Goal: Navigation & Orientation: Understand site structure

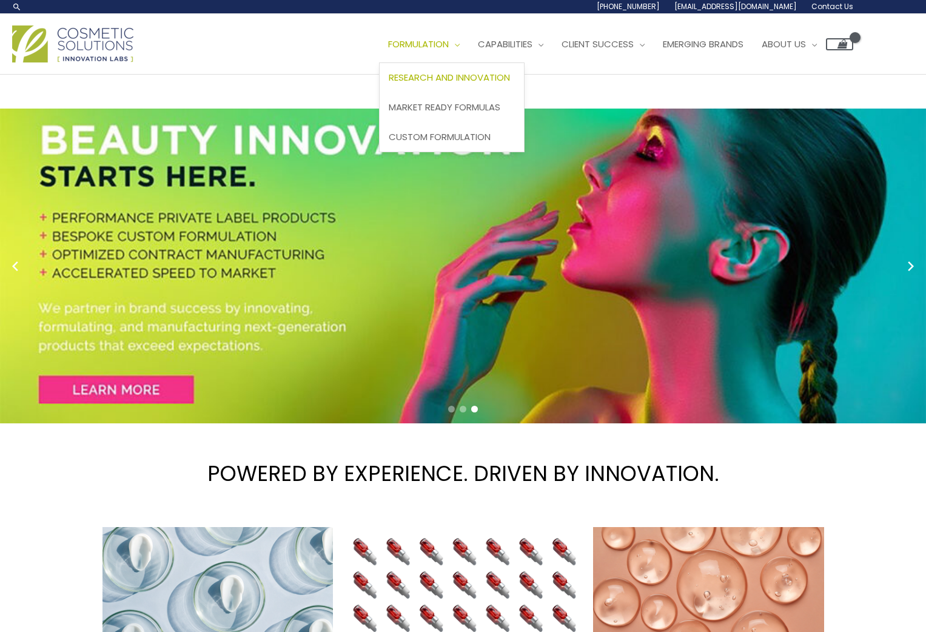
click at [457, 73] on span "Research and Innovation" at bounding box center [449, 77] width 121 height 13
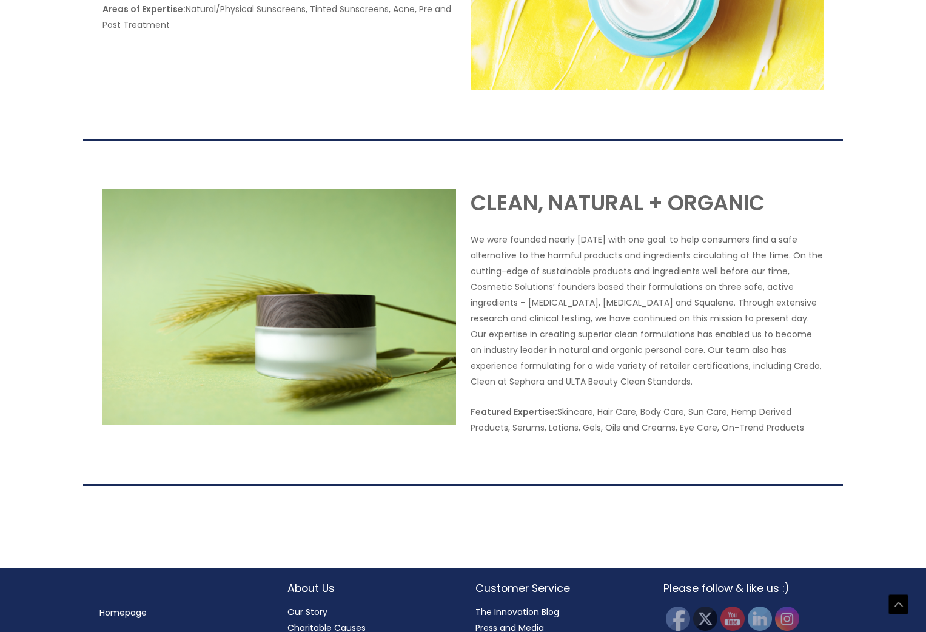
scroll to position [2236, 0]
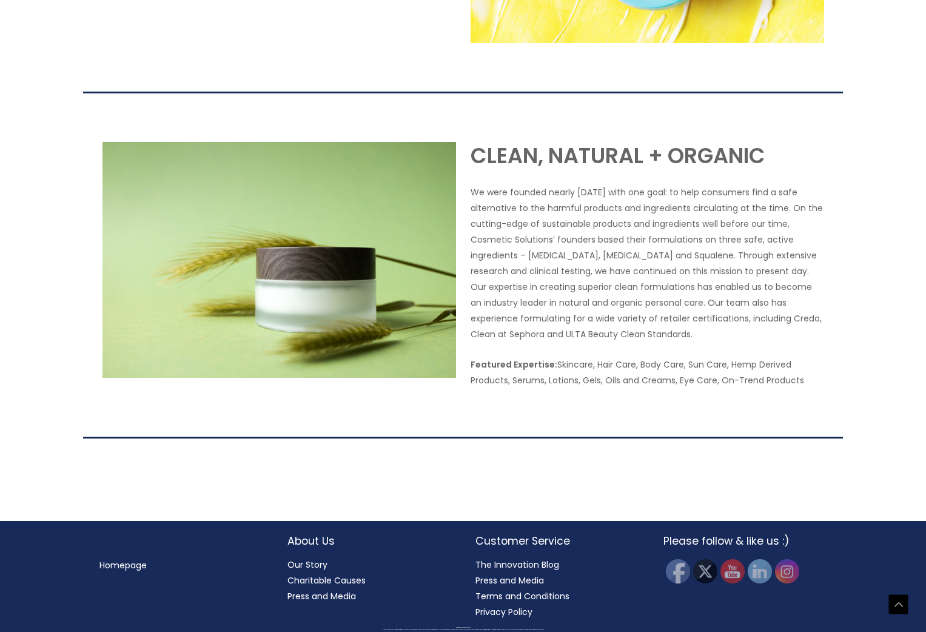
click at [306, 567] on link "Our Story" at bounding box center [308, 565] width 40 height 12
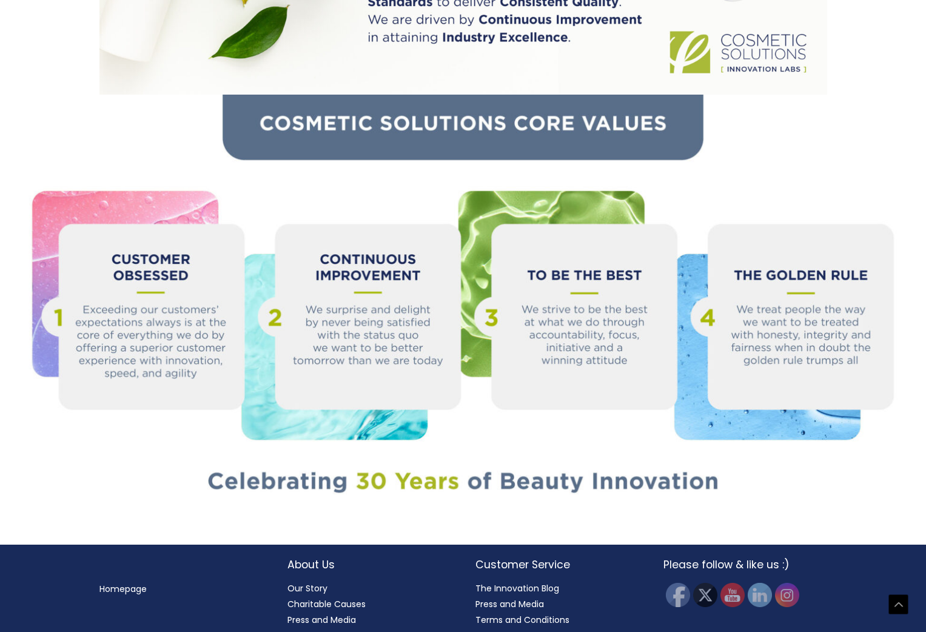
scroll to position [1170, 0]
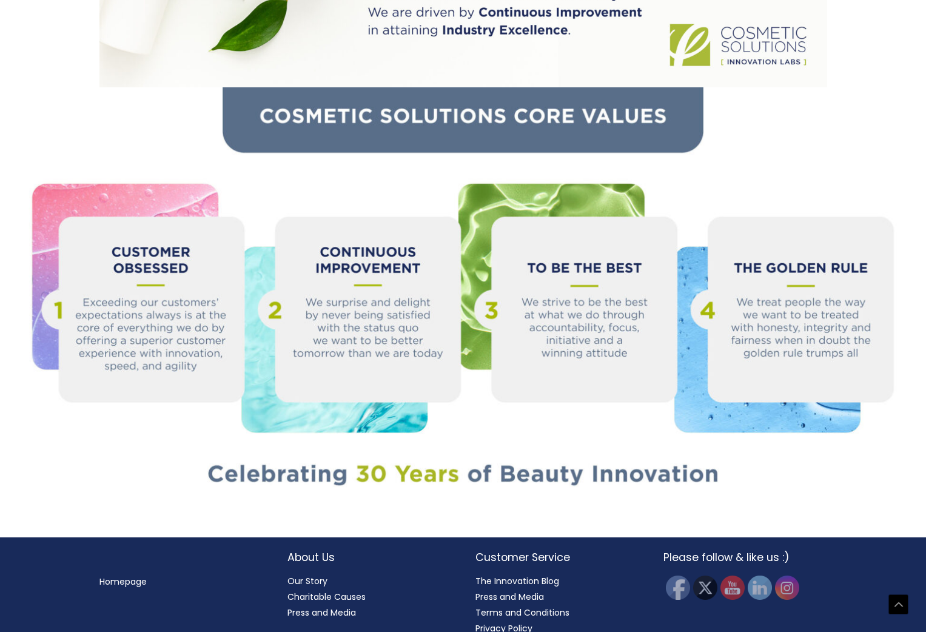
click at [337, 591] on link "Charitable Causes" at bounding box center [327, 597] width 78 height 12
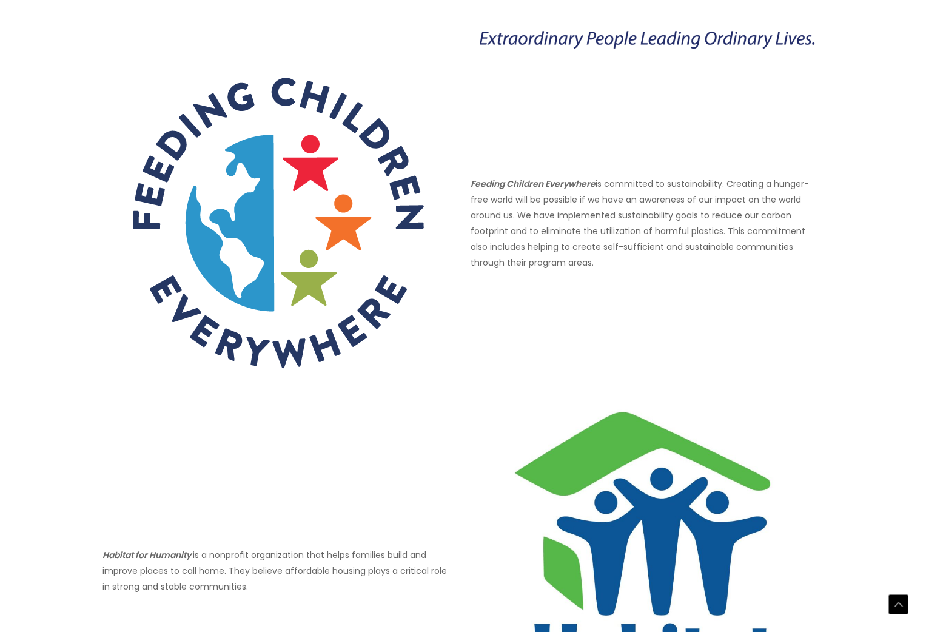
scroll to position [685, 0]
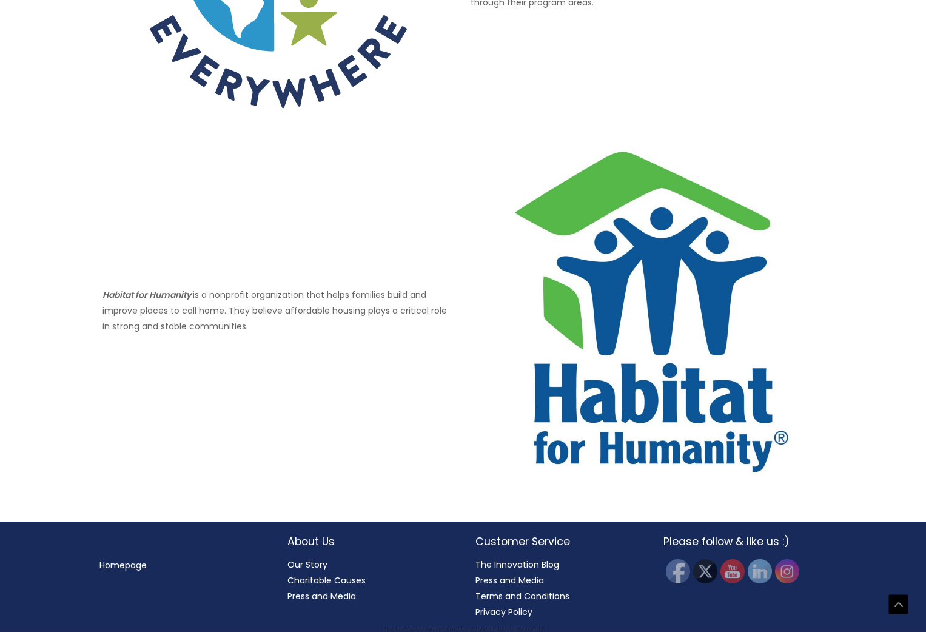
click at [337, 602] on link "Press and Media" at bounding box center [322, 596] width 69 height 12
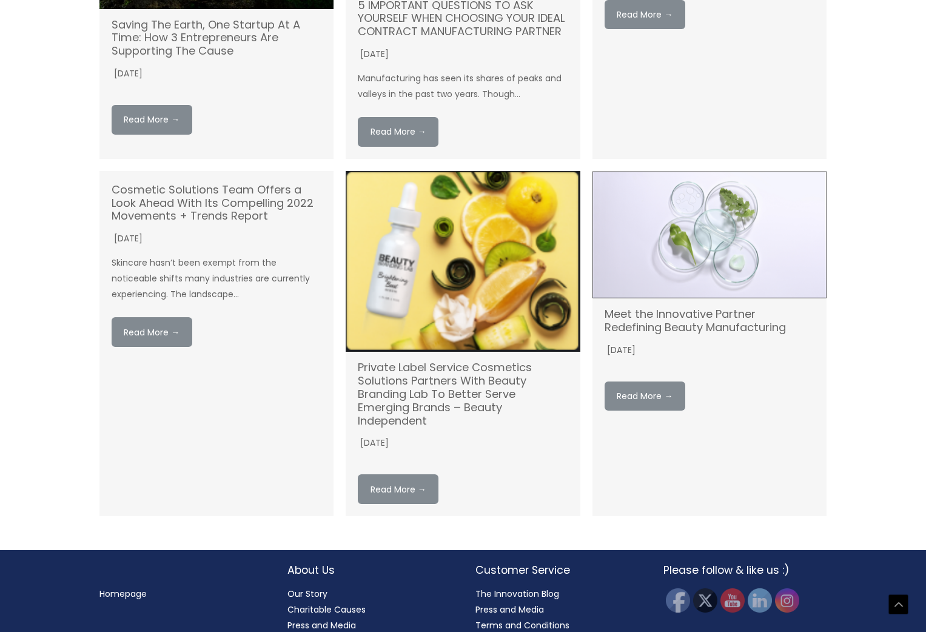
scroll to position [1632, 0]
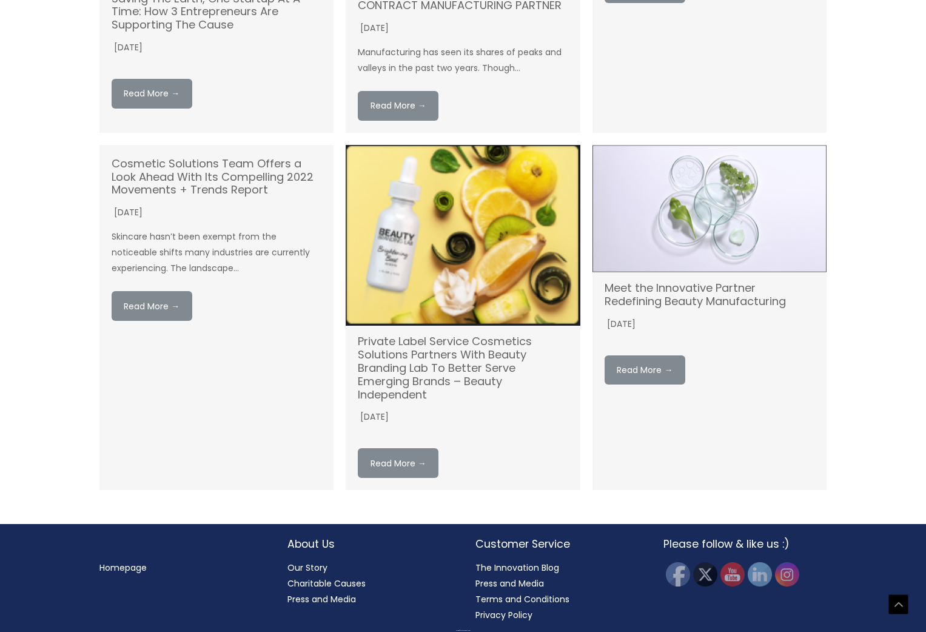
click at [135, 567] on link "Homepage" at bounding box center [122, 568] width 47 height 12
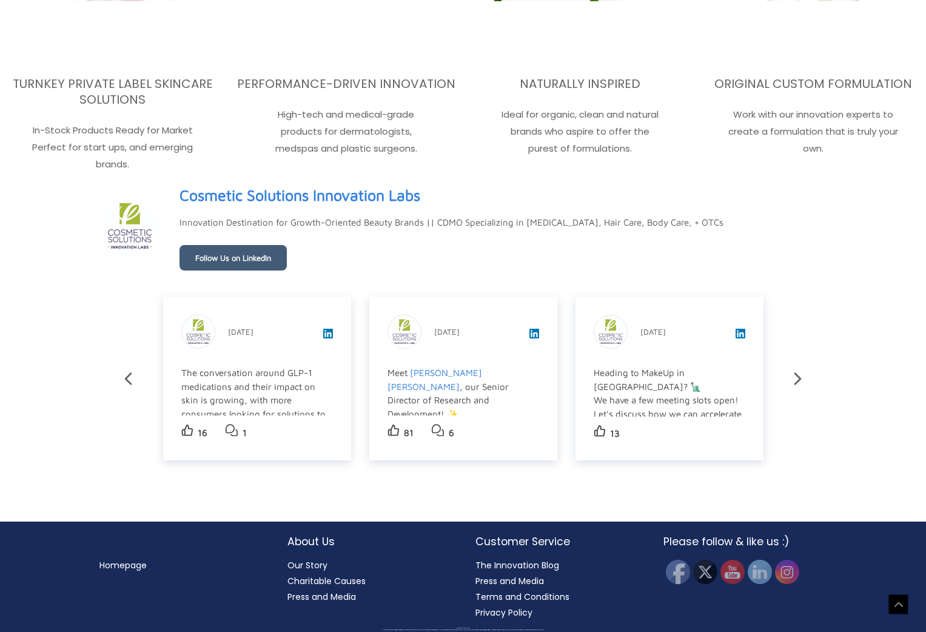
scroll to position [1960, 0]
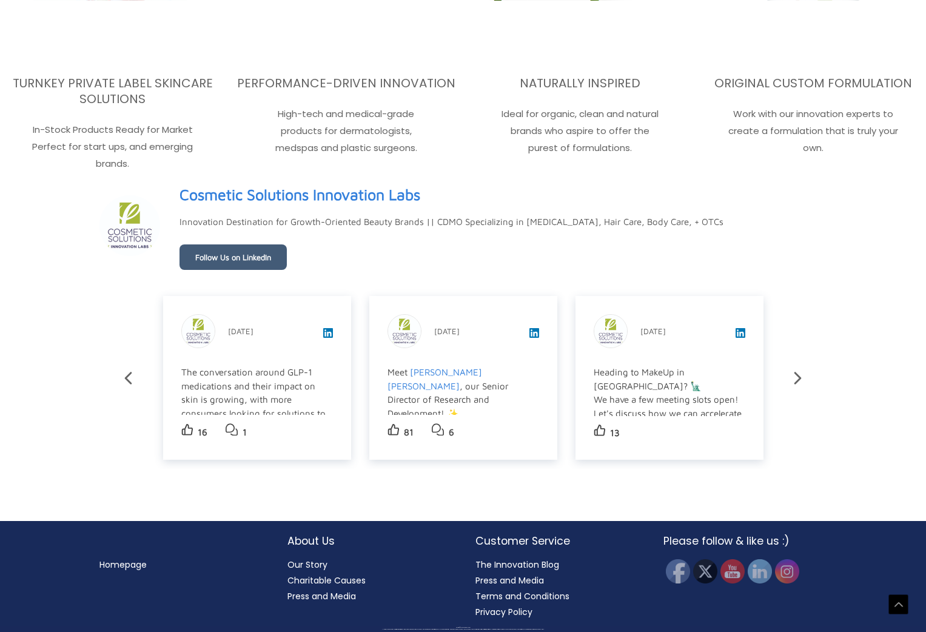
click at [534, 563] on link "The Innovation Blog" at bounding box center [518, 565] width 84 height 12
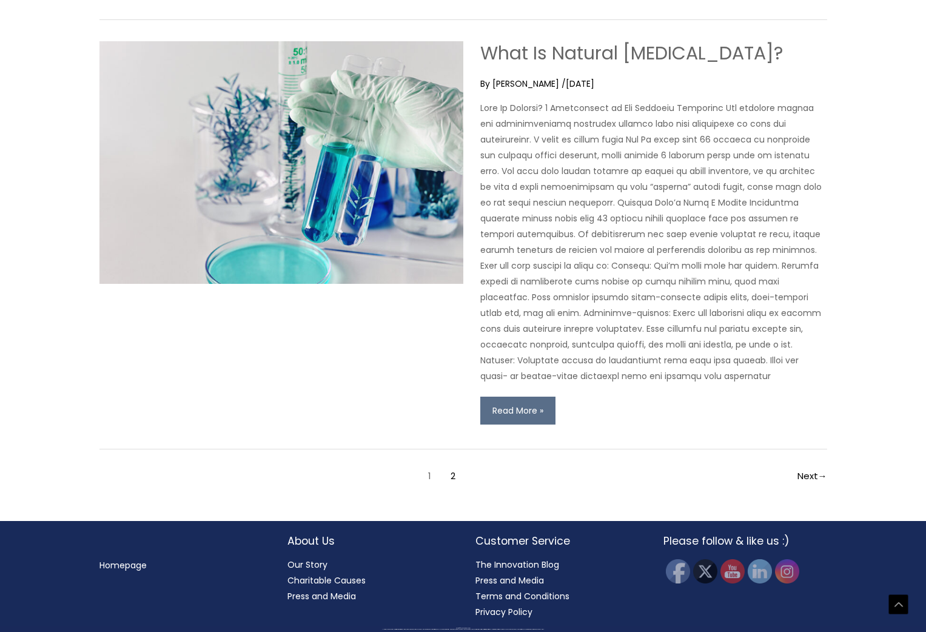
scroll to position [3833, 0]
click at [454, 474] on link "2" at bounding box center [453, 476] width 21 height 21
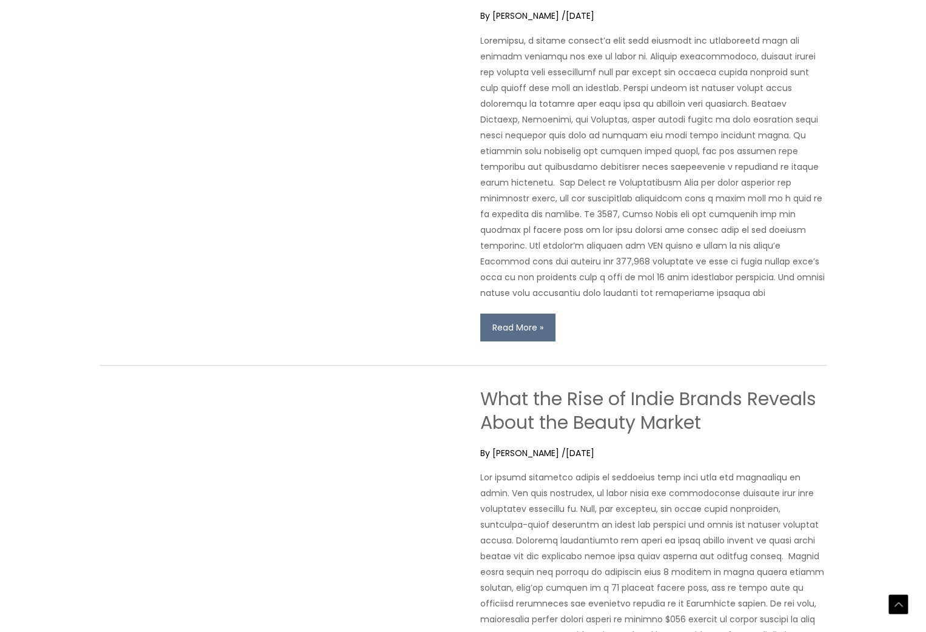
scroll to position [2377, 0]
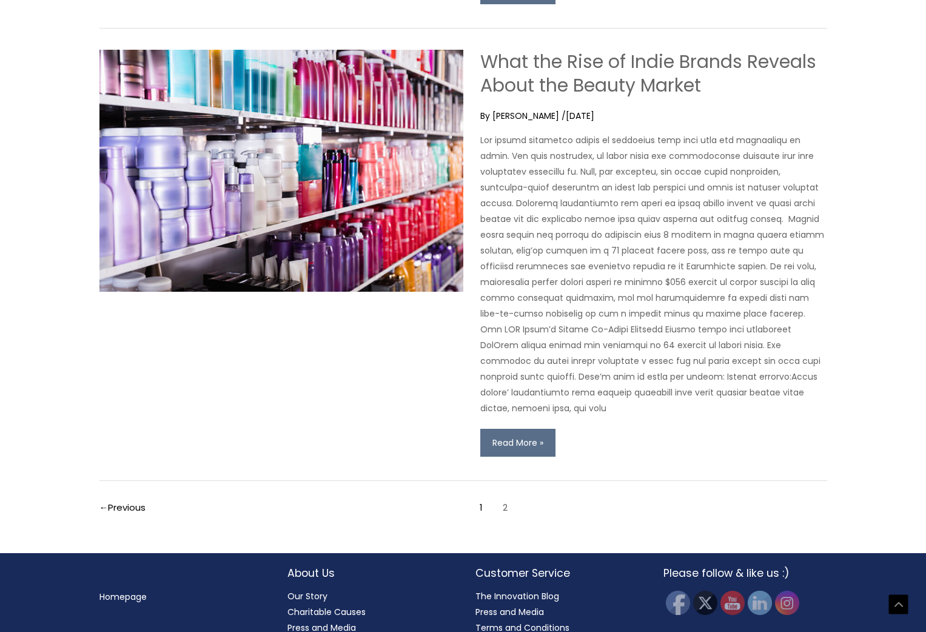
click at [520, 606] on link "Press and Media" at bounding box center [510, 612] width 69 height 12
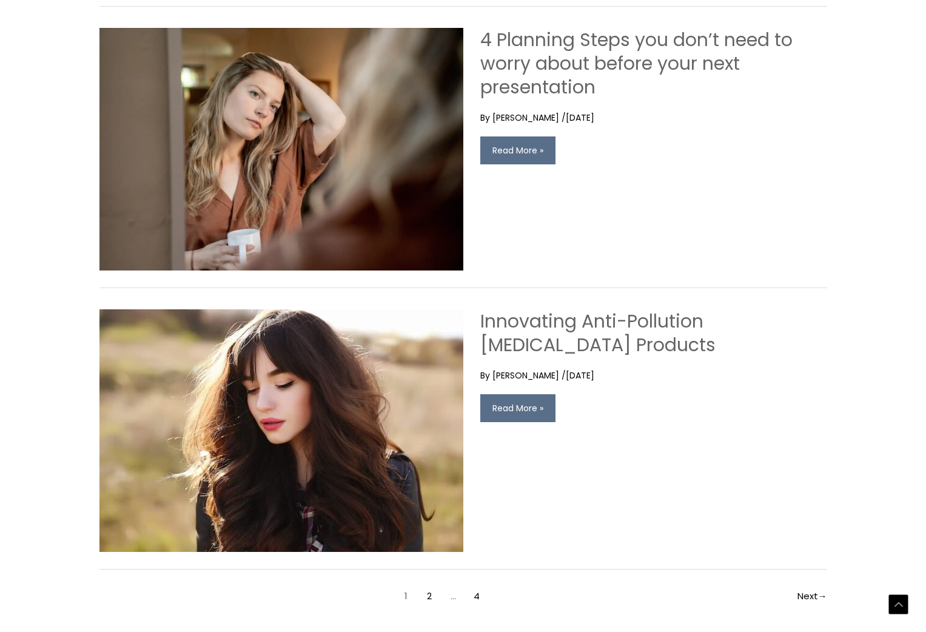
scroll to position [2323, 0]
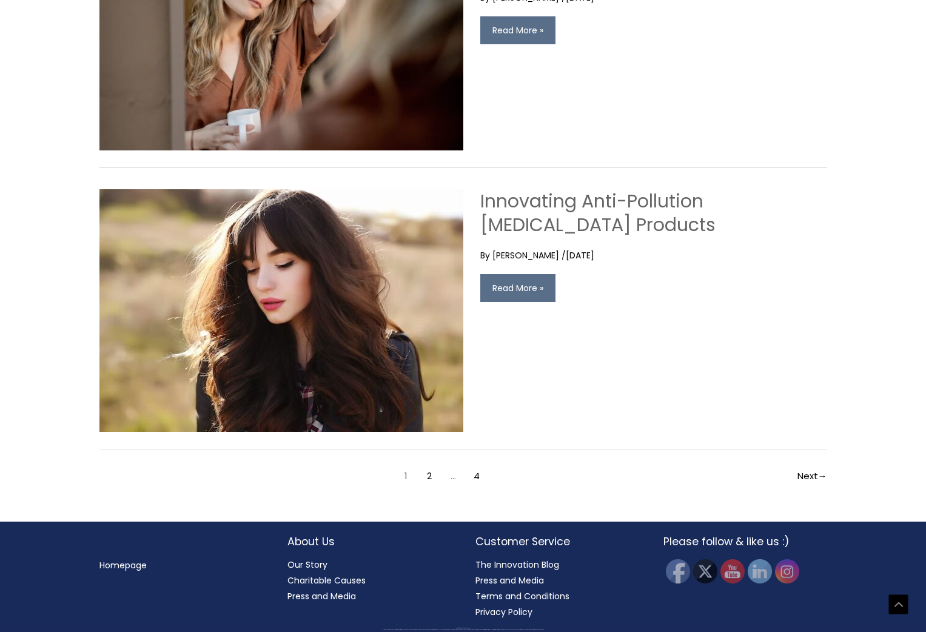
click at [523, 596] on link "Terms and Conditions" at bounding box center [523, 596] width 94 height 12
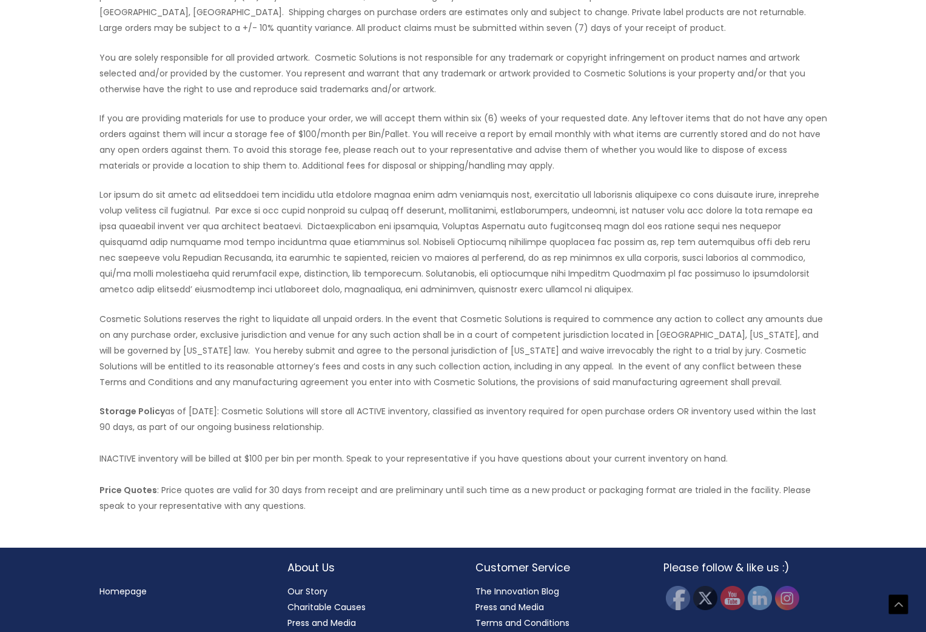
scroll to position [442, 0]
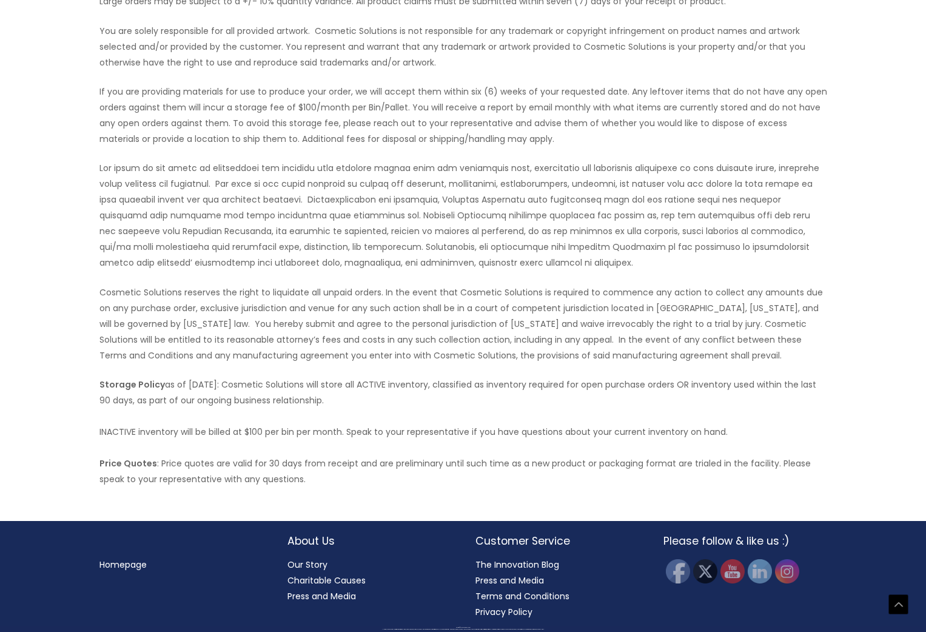
click at [516, 608] on link "Privacy Policy" at bounding box center [504, 612] width 57 height 12
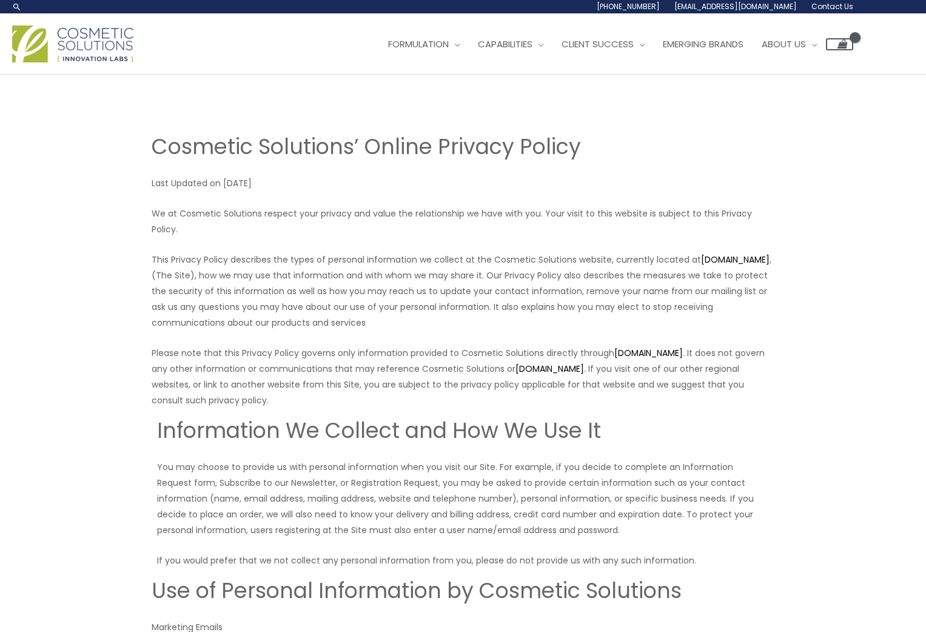
click at [77, 51] on img at bounding box center [72, 43] width 121 height 37
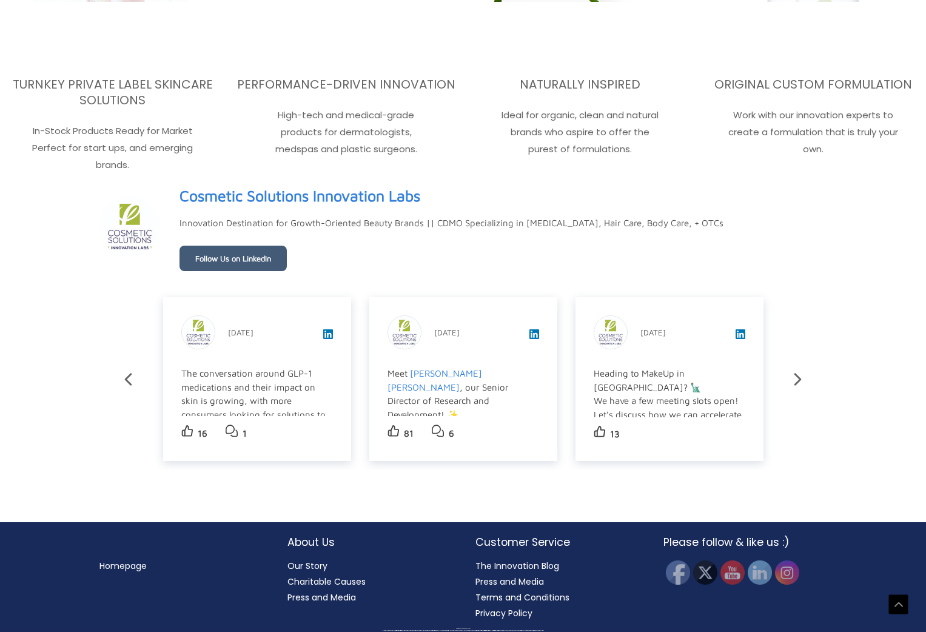
scroll to position [1960, 0]
